Goal: Task Accomplishment & Management: Complete application form

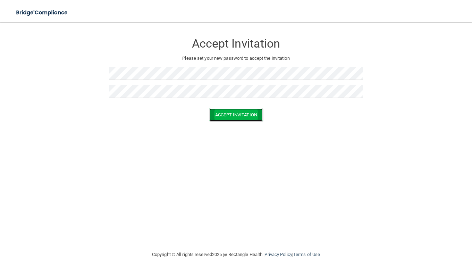
click at [224, 114] on button "Accept Invitation" at bounding box center [235, 114] width 53 height 13
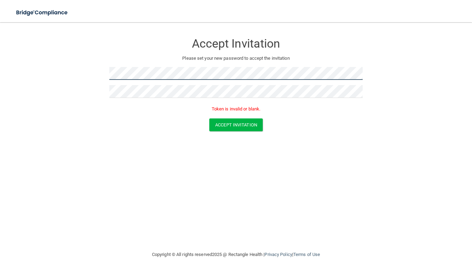
click at [77, 62] on form "Accept Invitation Please set your new password to accept the invitation Token i…" at bounding box center [236, 84] width 444 height 110
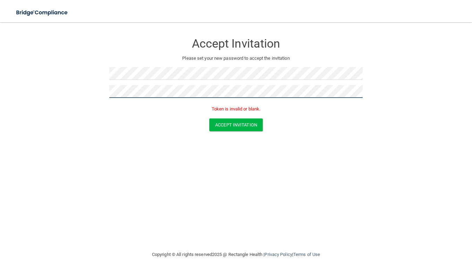
click at [209, 118] on button "Accept Invitation" at bounding box center [235, 124] width 53 height 13
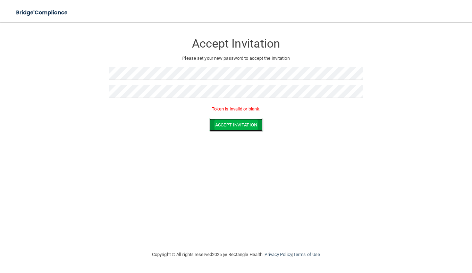
click at [244, 124] on button "Accept Invitation" at bounding box center [235, 124] width 53 height 13
click at [218, 126] on button "Accept Invitation" at bounding box center [235, 124] width 53 height 13
click at [229, 127] on button "Accept Invitation" at bounding box center [235, 124] width 53 height 13
click at [225, 112] on button "Accept Invitation" at bounding box center [235, 114] width 53 height 13
drag, startPoint x: 219, startPoint y: 109, endPoint x: 260, endPoint y: 109, distance: 40.9
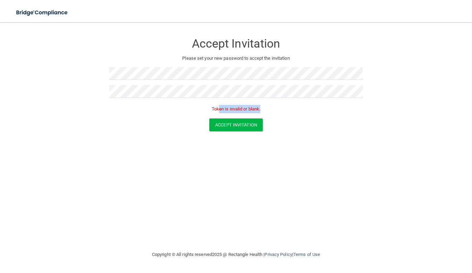
click at [260, 109] on p "Token is invalid or blank." at bounding box center [235, 109] width 253 height 8
click at [241, 123] on button "Accept Invitation" at bounding box center [235, 124] width 53 height 13
click at [225, 126] on button "Accept Invitation" at bounding box center [235, 124] width 53 height 13
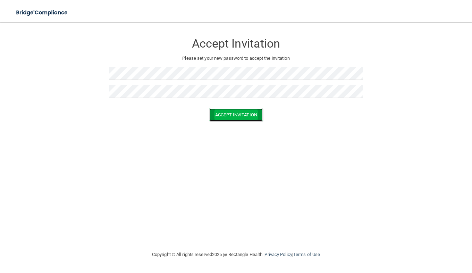
click at [218, 114] on button "Accept Invitation" at bounding box center [235, 114] width 53 height 13
click at [247, 121] on button "Accept Invitation" at bounding box center [235, 124] width 53 height 13
click at [252, 113] on button "Accept Invitation" at bounding box center [235, 114] width 53 height 13
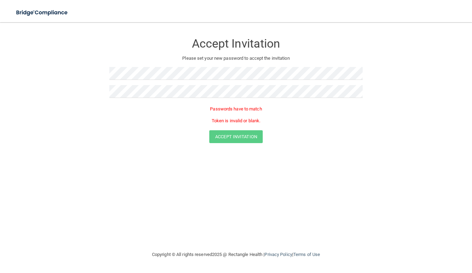
click at [197, 80] on div at bounding box center [235, 76] width 253 height 18
